Goal: Information Seeking & Learning: Learn about a topic

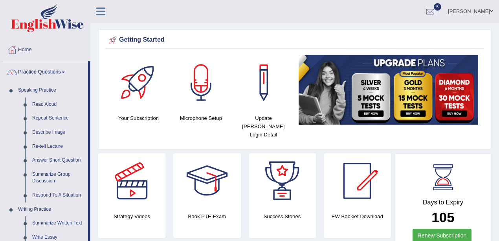
click at [37, 67] on link "Practice Questions" at bounding box center [44, 71] width 88 height 20
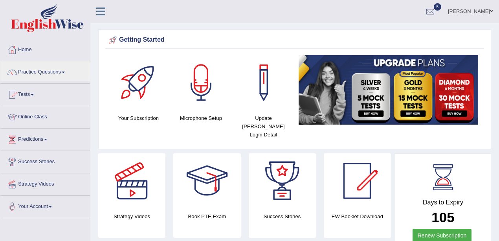
click at [37, 67] on link "Practice Questions" at bounding box center [45, 71] width 90 height 20
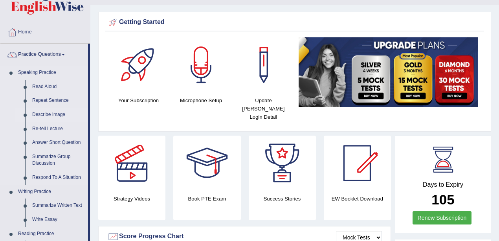
scroll to position [26, 0]
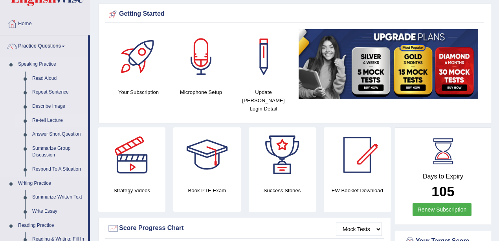
click at [59, 121] on link "Re-tell Lecture" at bounding box center [58, 121] width 59 height 14
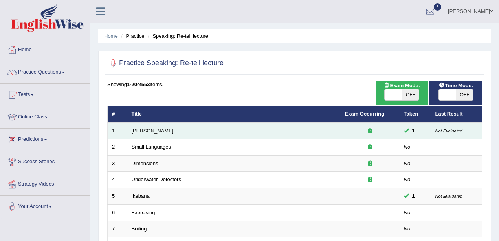
click at [157, 129] on link "Amory Lovins" at bounding box center [153, 131] width 42 height 6
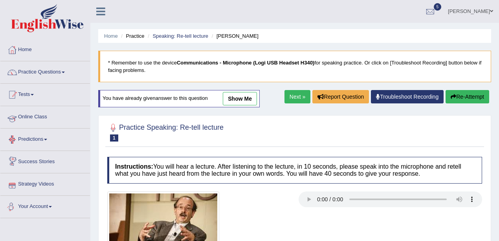
click at [41, 70] on link "Practice Questions" at bounding box center [45, 71] width 90 height 20
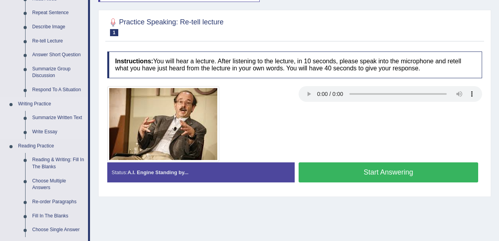
scroll to position [157, 0]
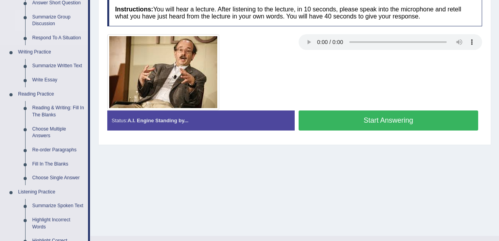
click at [46, 20] on link "Summarize Group Discussion" at bounding box center [58, 20] width 59 height 21
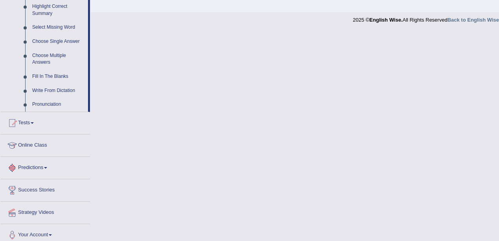
scroll to position [396, 0]
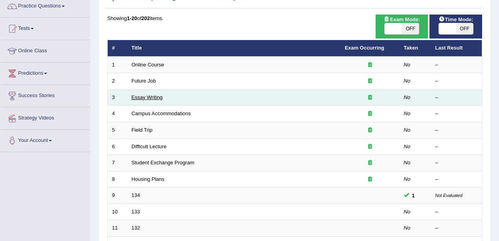
scroll to position [105, 0]
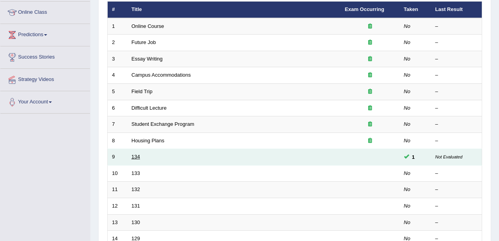
click at [136, 154] on link "134" at bounding box center [136, 157] width 9 height 6
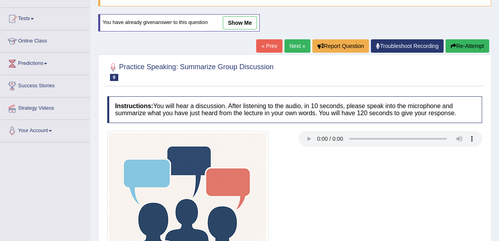
scroll to position [131, 0]
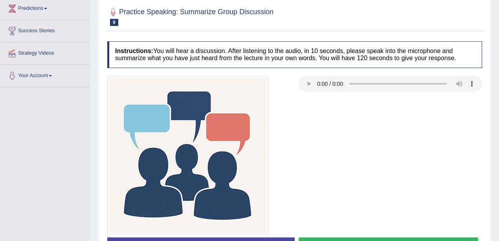
click at [315, 115] on div at bounding box center [294, 156] width 383 height 161
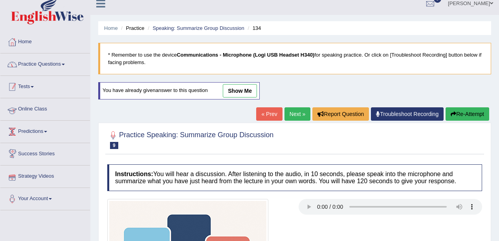
scroll to position [0, 0]
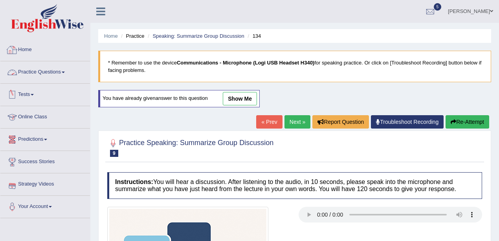
click at [46, 73] on link "Practice Questions" at bounding box center [45, 71] width 90 height 20
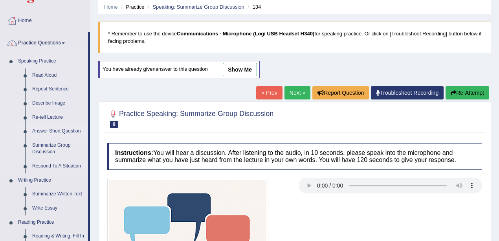
scroll to position [52, 0]
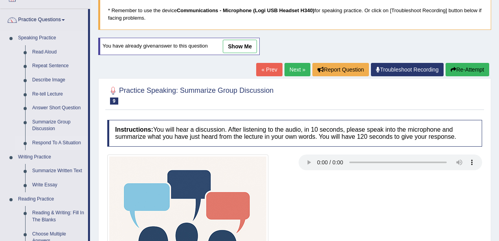
click at [52, 145] on link "Respond To A Situation" at bounding box center [58, 143] width 59 height 14
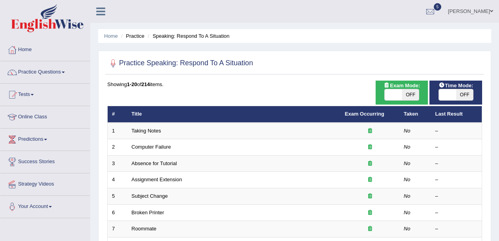
click at [145, 130] on link "Taking Notes" at bounding box center [146, 131] width 29 height 6
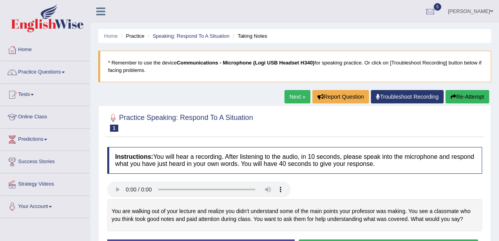
click at [290, 99] on link "Next »" at bounding box center [298, 96] width 26 height 13
